Goal: Participate in discussion

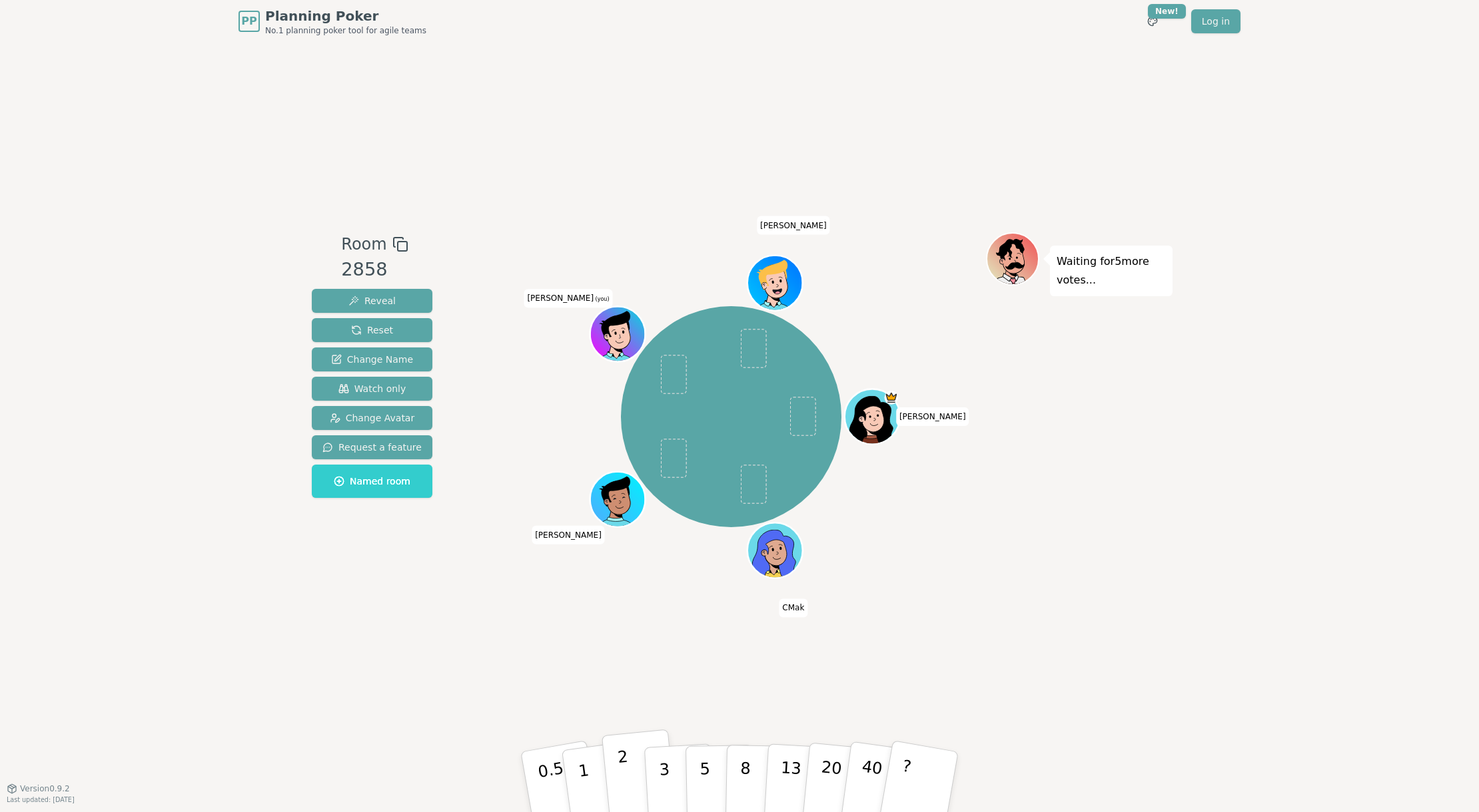
drag, startPoint x: 623, startPoint y: 773, endPoint x: 606, endPoint y: 761, distance: 20.8
click at [623, 773] on p "2" at bounding box center [626, 784] width 17 height 72
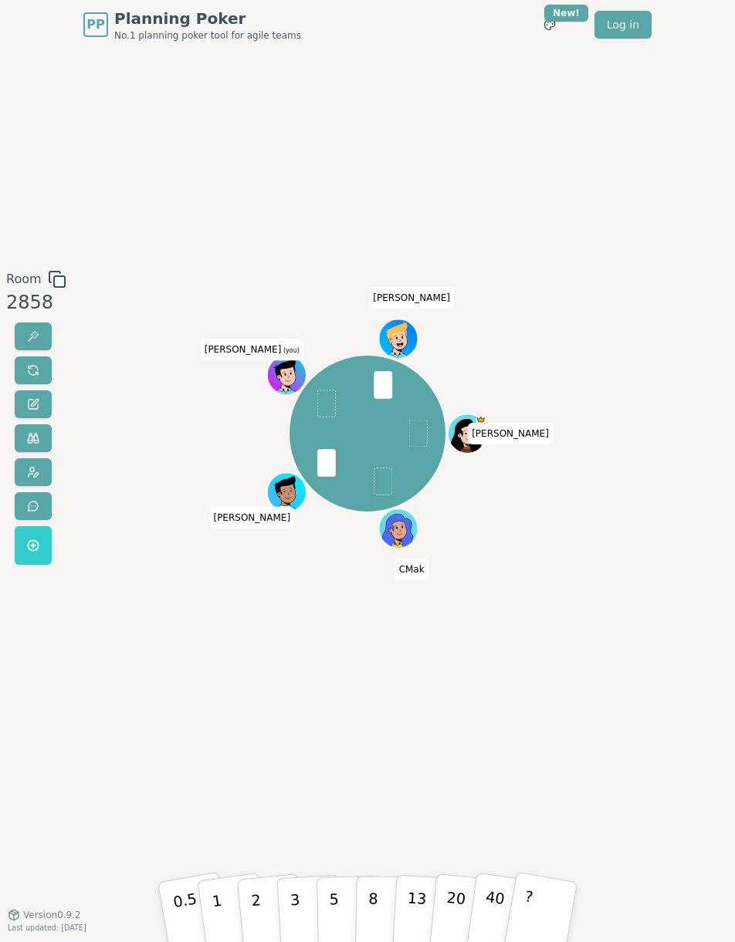
click at [249, 701] on div "Room 2858 [PERSON_NAME] CMak [PERSON_NAME] (you) [PERSON_NAME] 0.5 1 2 3 5 8 13…" at bounding box center [367, 481] width 735 height 865
click at [284, 807] on div "Room 2858 [PERSON_NAME] CMak [PERSON_NAME] (you) [PERSON_NAME] 0.5 1 2 3 5 8 13…" at bounding box center [367, 481] width 735 height 865
click at [265, 911] on button "2" at bounding box center [270, 911] width 70 height 98
click at [106, 407] on div "Room 2858 [PERSON_NAME] CMak [PERSON_NAME] (you) [PERSON_NAME] 0.5 1 2 3 5 8 13…" at bounding box center [367, 482] width 735 height 424
click at [336, 921] on p "5" at bounding box center [334, 911] width 11 height 68
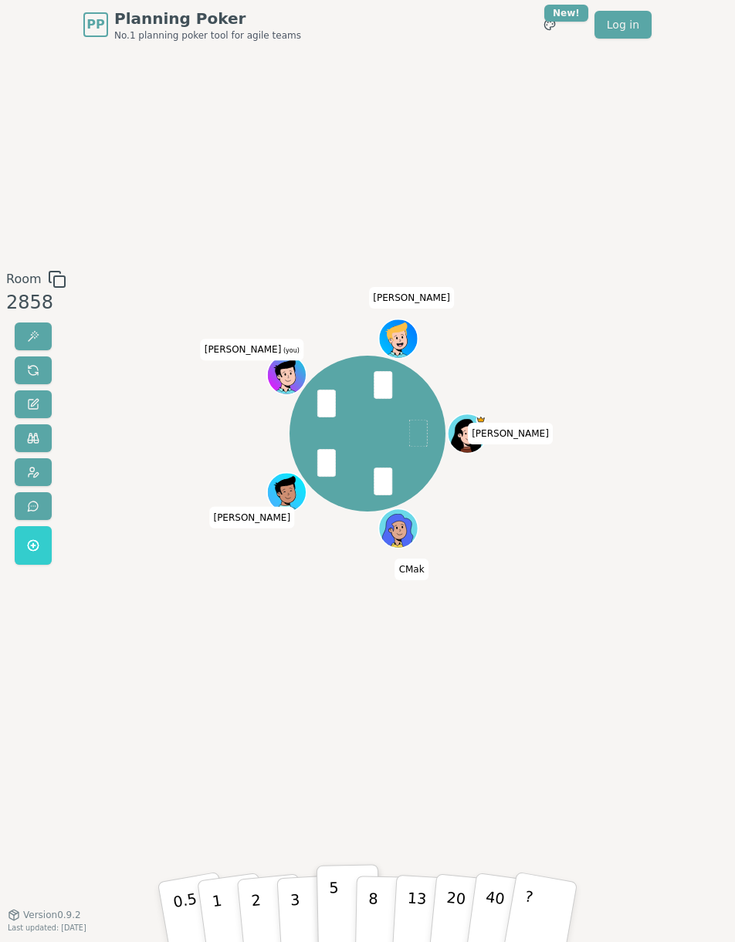
click at [531, 668] on div "[PERSON_NAME] CMak [PERSON_NAME] (you) [PERSON_NAME]" at bounding box center [367, 482] width 397 height 424
click at [29, 340] on span at bounding box center [33, 336] width 12 height 12
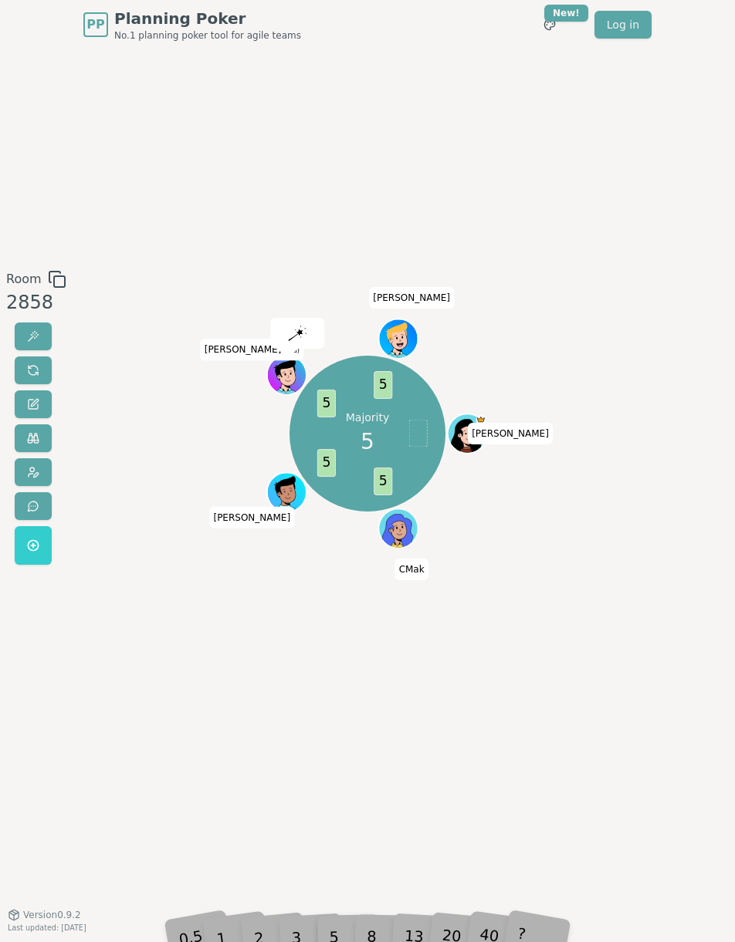
click at [190, 703] on div "Room 2858 Majority 5 5 5 5 5 [PERSON_NAME] CMak [PERSON_NAME] (you) [PERSON_NAM…" at bounding box center [367, 481] width 735 height 865
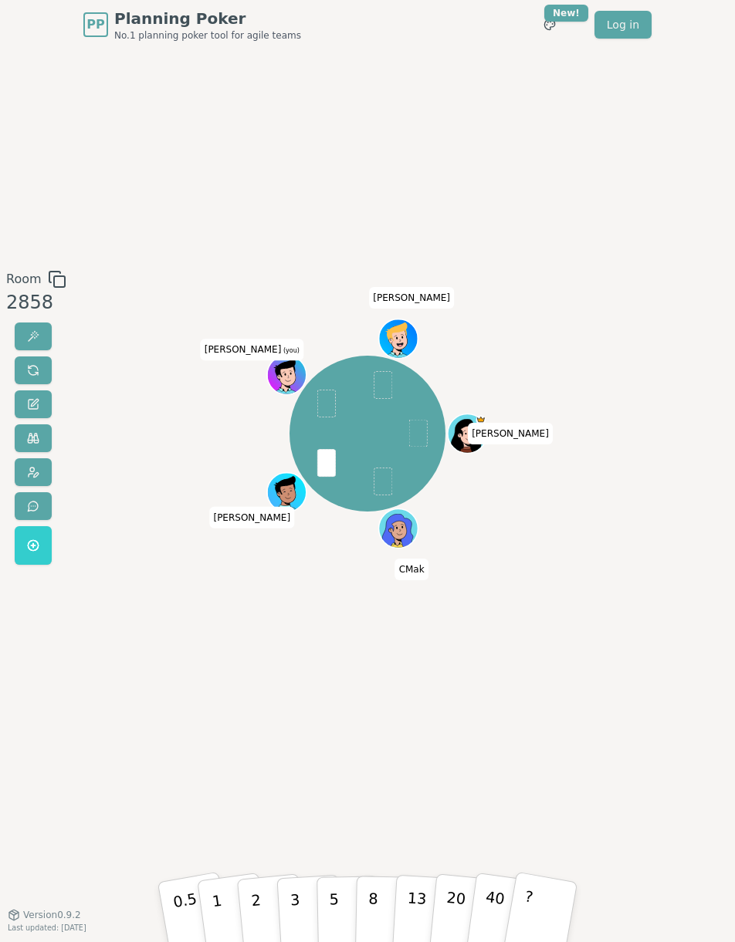
click at [330, 663] on div "[PERSON_NAME] CMak [PERSON_NAME] (you) [PERSON_NAME]" at bounding box center [367, 482] width 397 height 424
click at [262, 925] on button "2" at bounding box center [270, 911] width 70 height 98
click at [23, 339] on button at bounding box center [33, 337] width 37 height 28
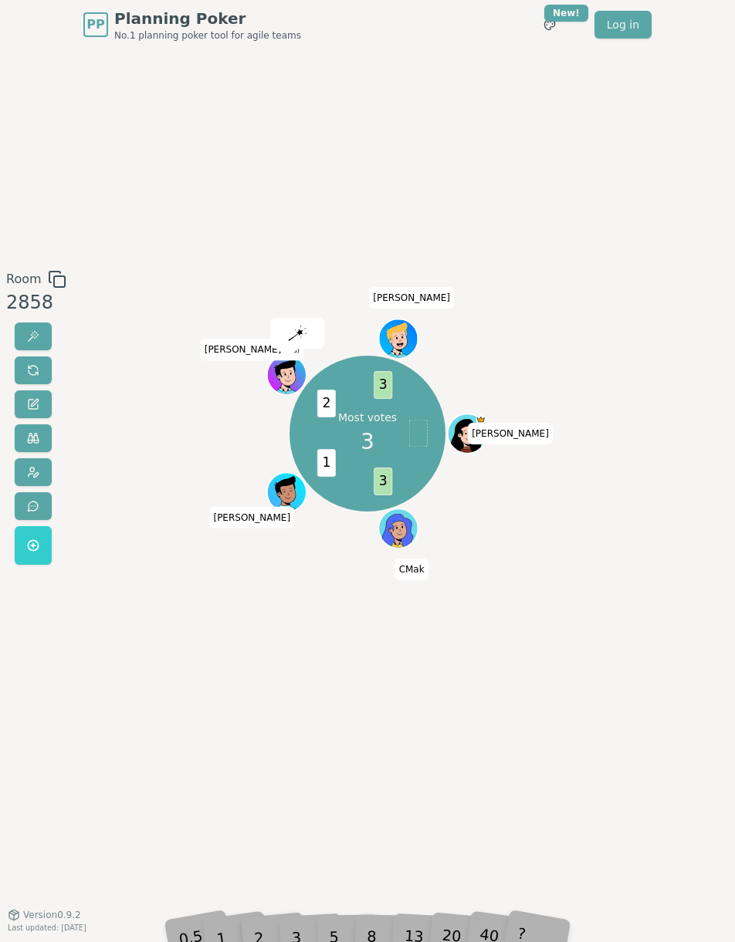
click at [215, 701] on div "Room 2858 Most votes 3 3 1 2 3 [PERSON_NAME] CMak [PERSON_NAME] (you) [PERSON_N…" at bounding box center [367, 481] width 735 height 865
